Goal: Transaction & Acquisition: Subscribe to service/newsletter

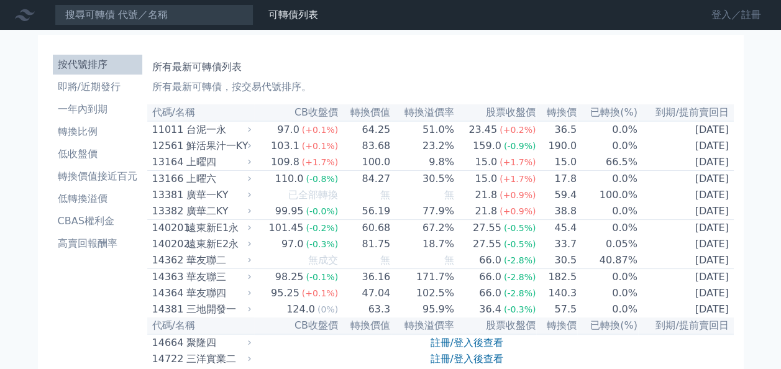
click at [455, 15] on link "登入／註冊" at bounding box center [737, 15] width 70 height 20
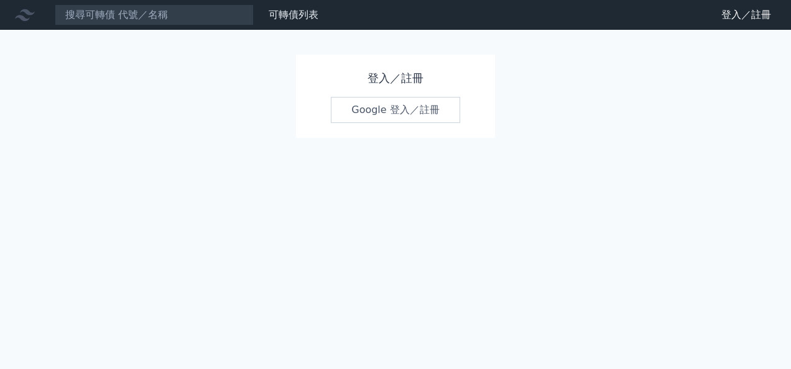
click at [434, 111] on link "Google 登入／註冊" at bounding box center [395, 110] width 129 height 26
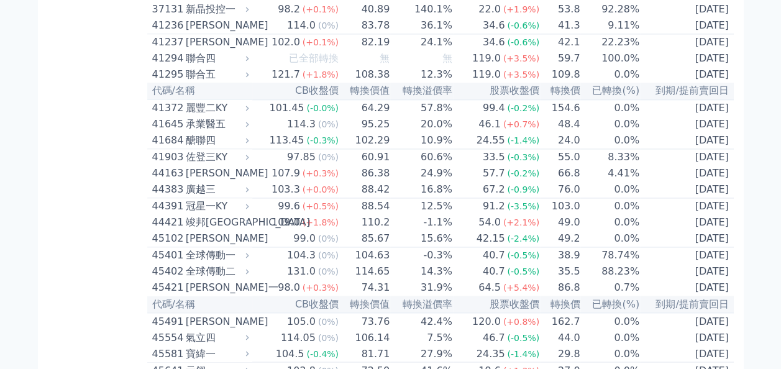
scroll to position [5330, 0]
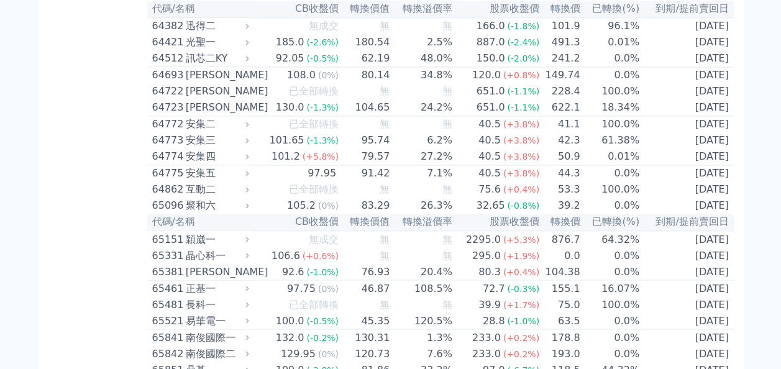
scroll to position [5640, 0]
